Goal: Transaction & Acquisition: Purchase product/service

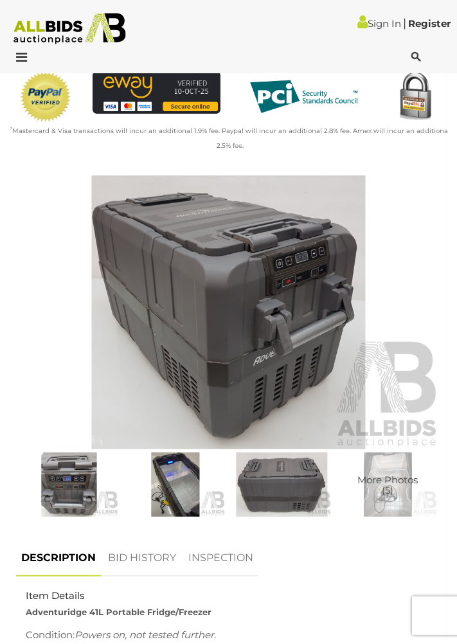
scroll to position [283, 0]
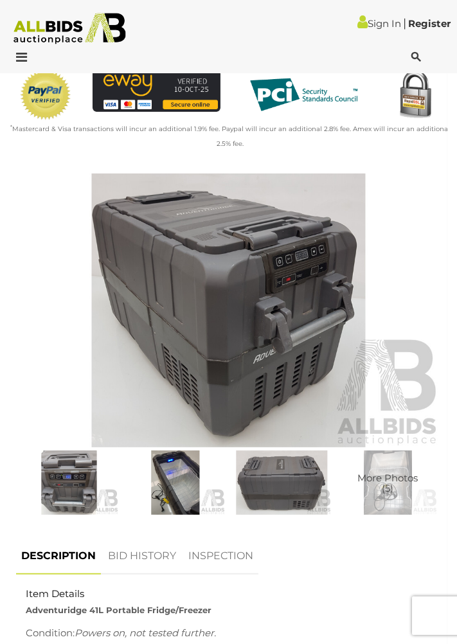
click at [182, 486] on img at bounding box center [175, 483] width 100 height 64
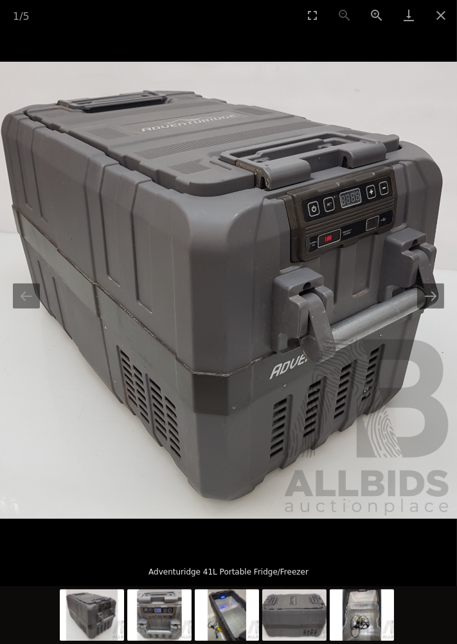
scroll to position [861, 0]
